Goal: Find specific page/section: Find specific page/section

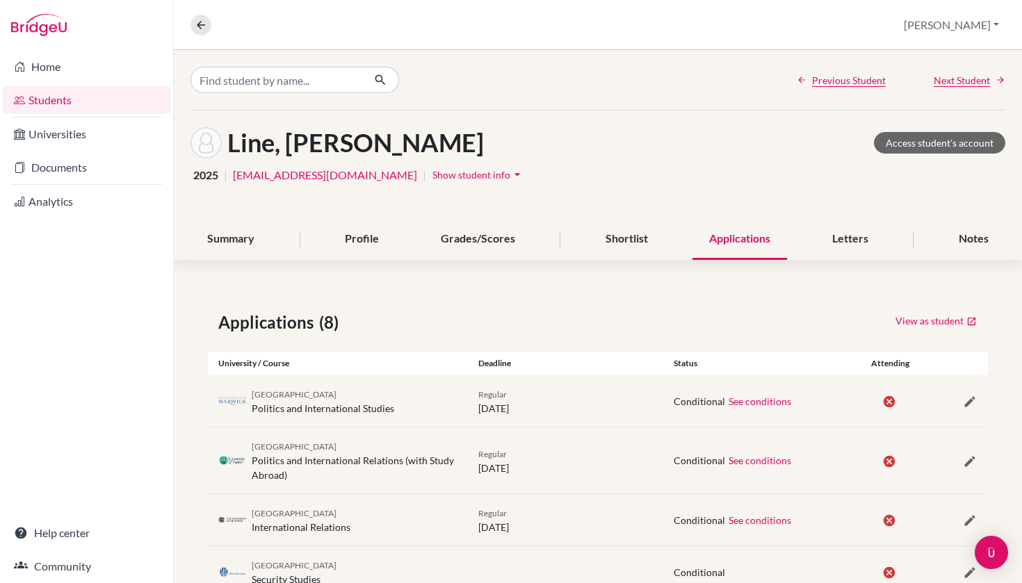
click at [74, 95] on link "Students" at bounding box center [87, 100] width 168 height 28
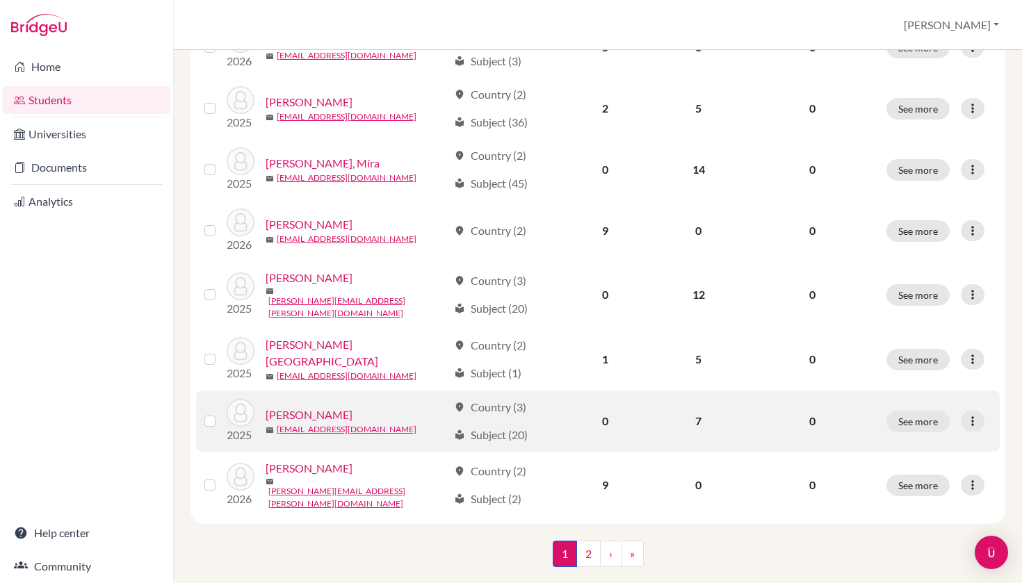
scroll to position [1007, 0]
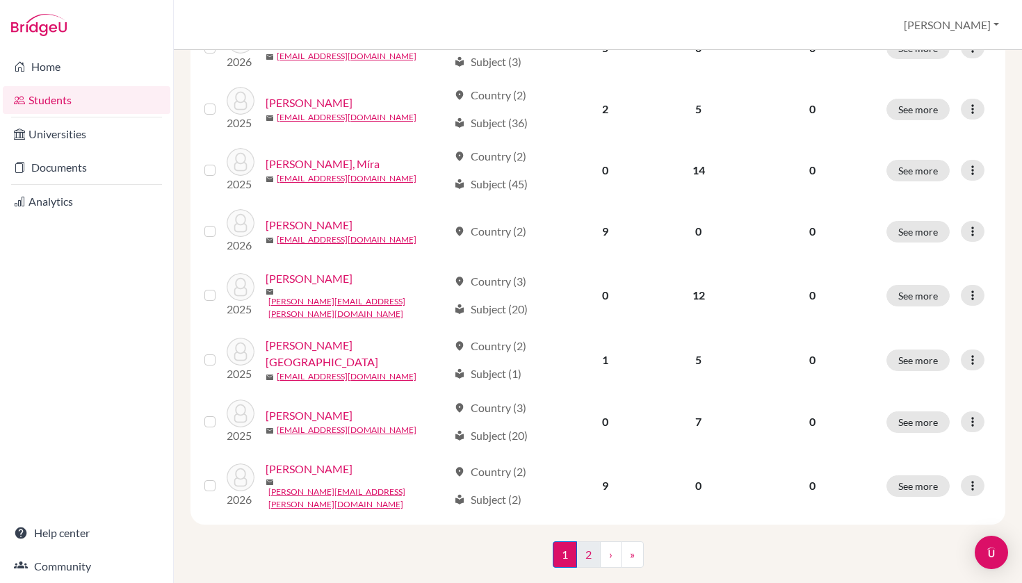
click at [586, 542] on link "2" at bounding box center [588, 555] width 24 height 26
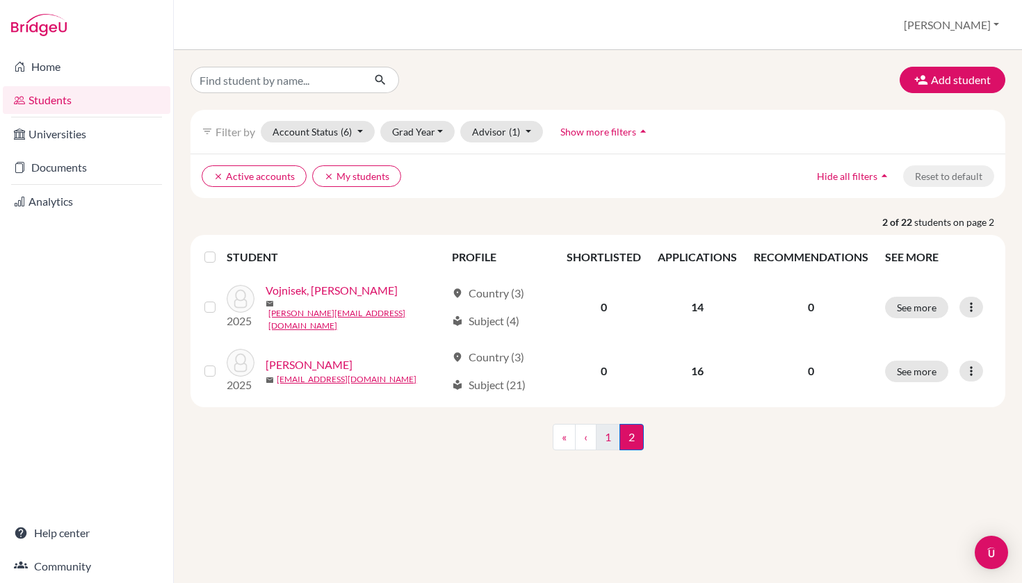
click at [607, 433] on link "1" at bounding box center [608, 437] width 24 height 26
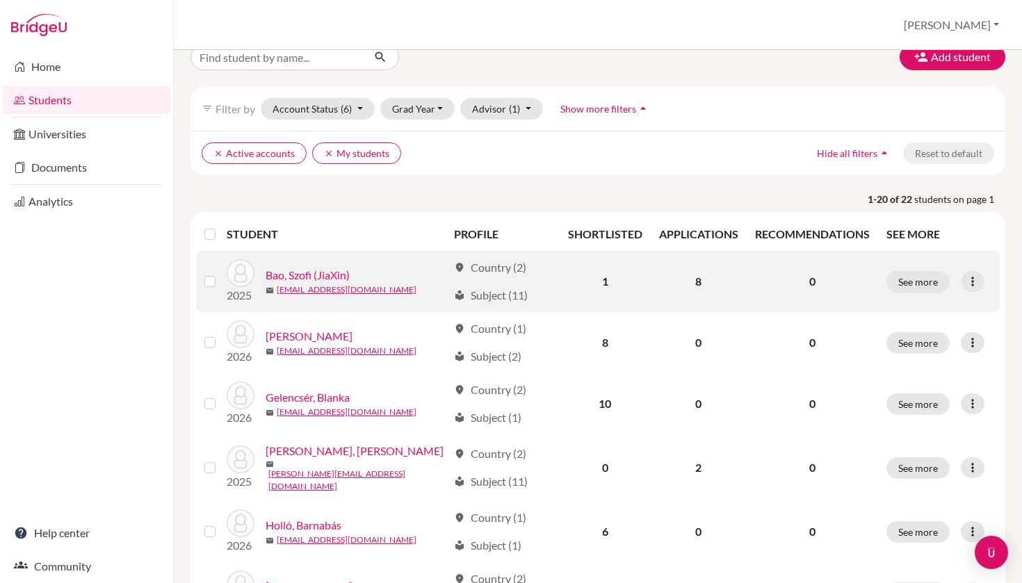
scroll to position [26, 0]
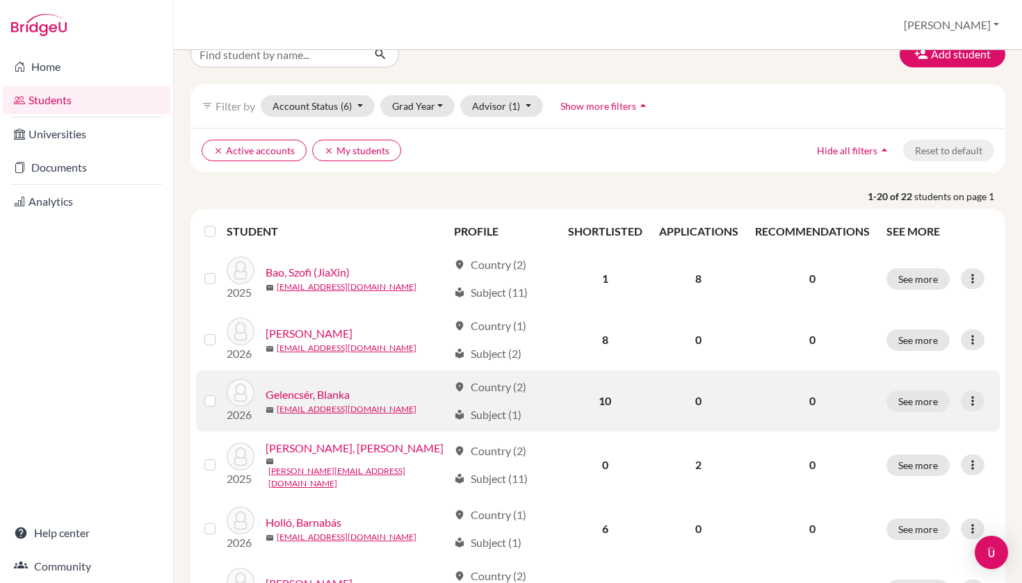
click at [317, 397] on link "Gelencsér, Blanka" at bounding box center [308, 395] width 84 height 17
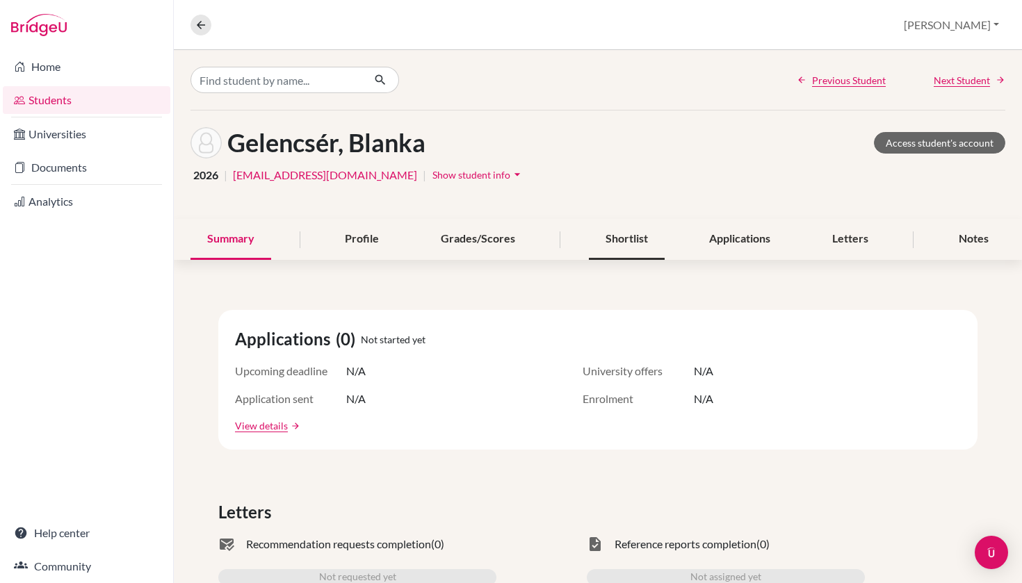
click at [620, 234] on div "Shortlist" at bounding box center [627, 239] width 76 height 41
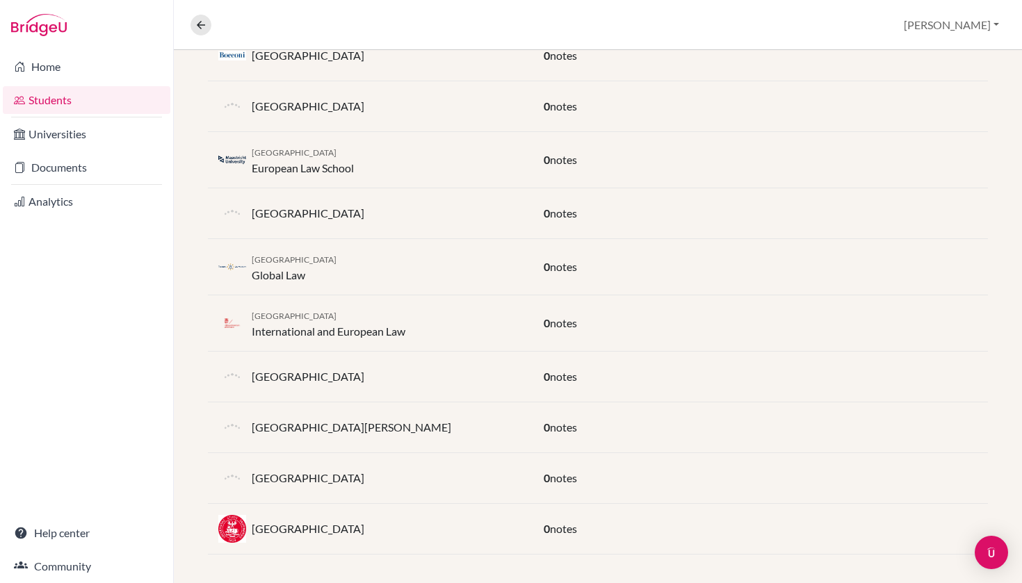
scroll to position [348, 0]
